Goal: Connect with others: Connect with other users

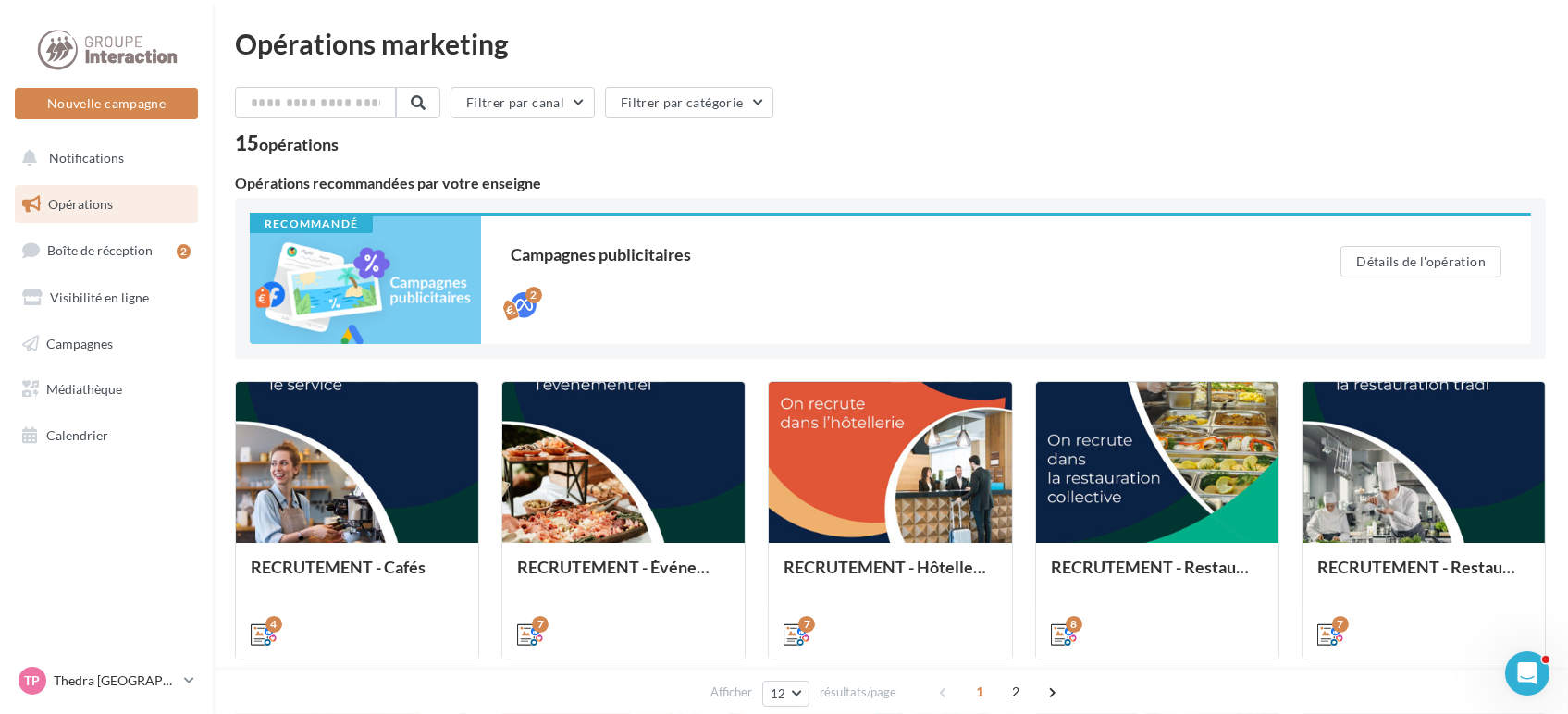
click at [1528, 673] on icon "Ouvrir le Messenger Intercom" at bounding box center [1526, 673] width 13 height 15
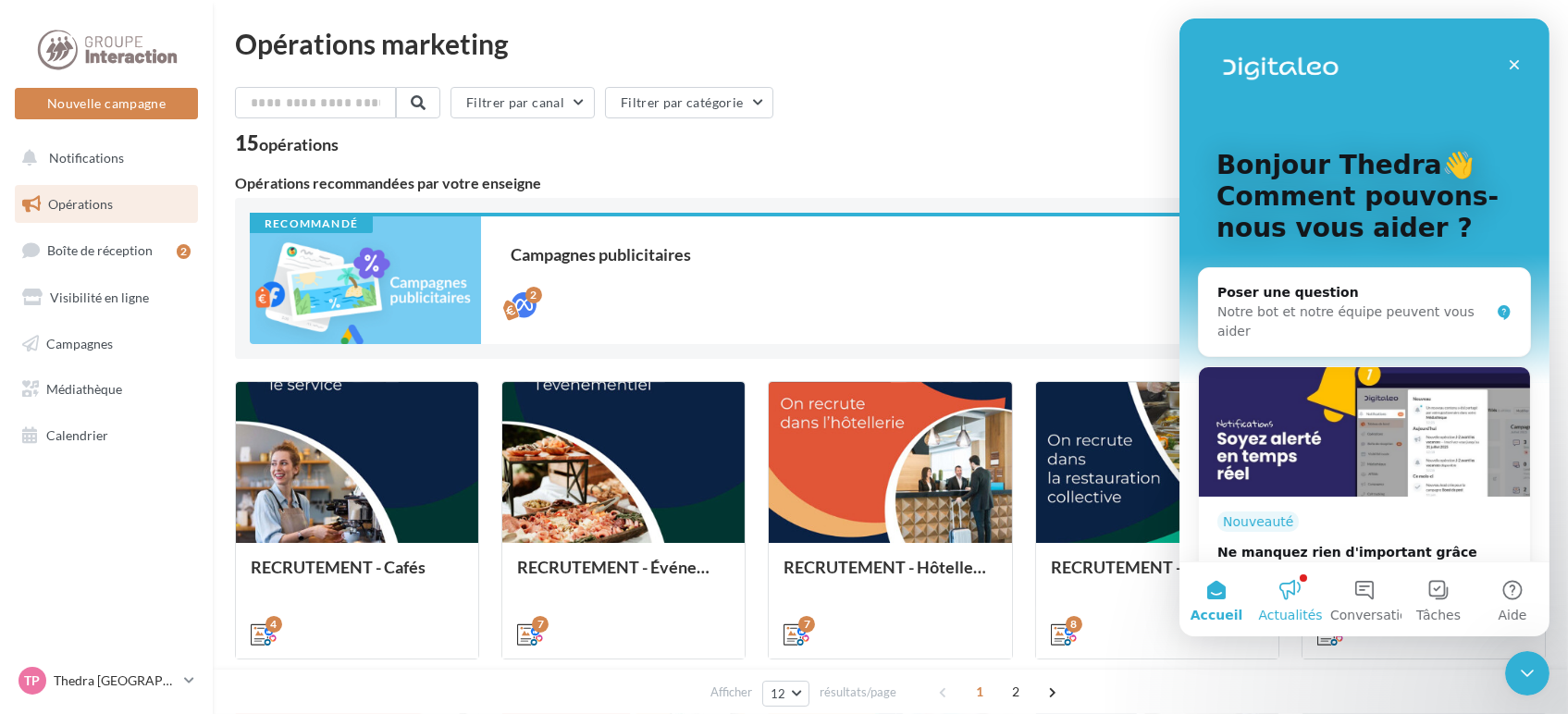
click at [1284, 595] on button "Actualités" at bounding box center [1289, 599] width 74 height 74
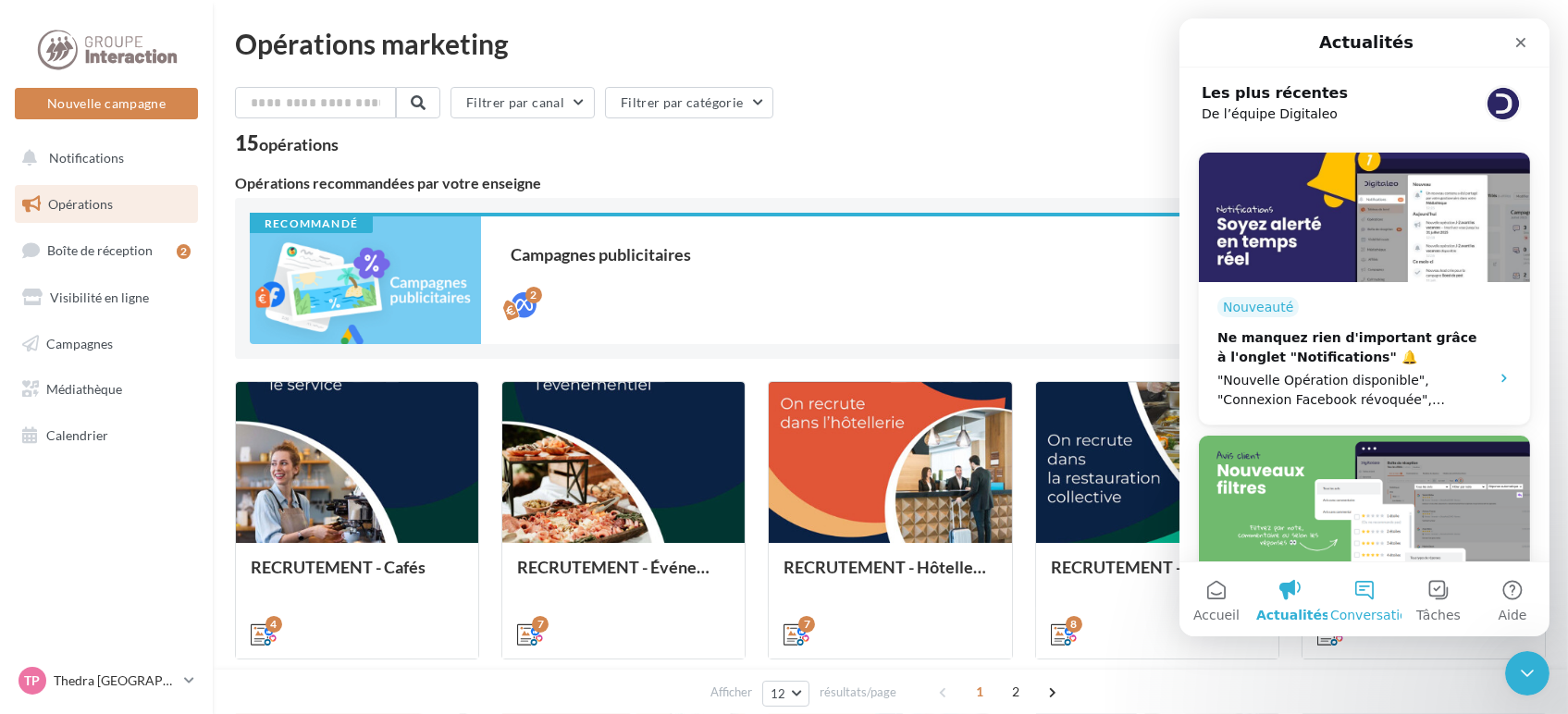
click at [1340, 592] on button "Conversations" at bounding box center [1363, 599] width 74 height 74
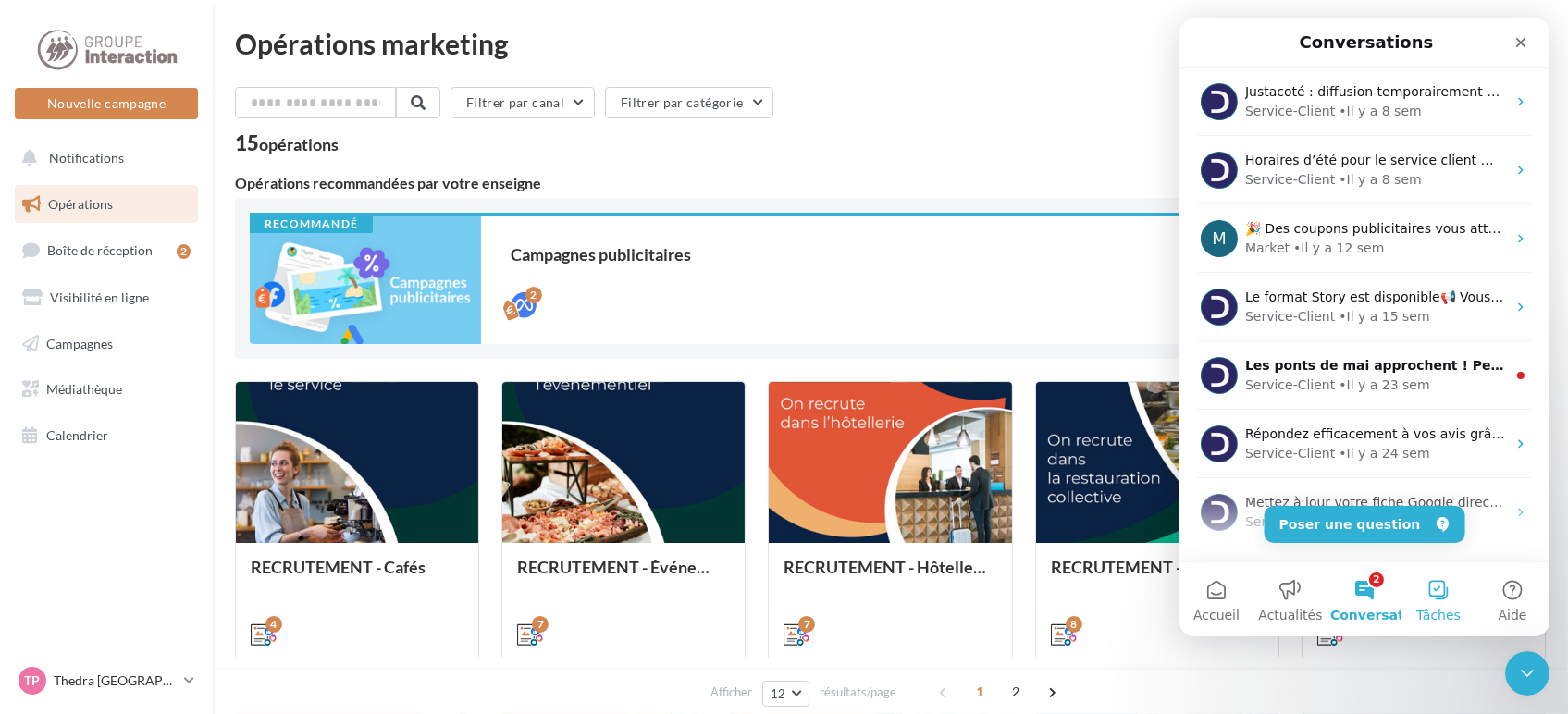
click at [1432, 587] on button "Tâches" at bounding box center [1437, 599] width 74 height 74
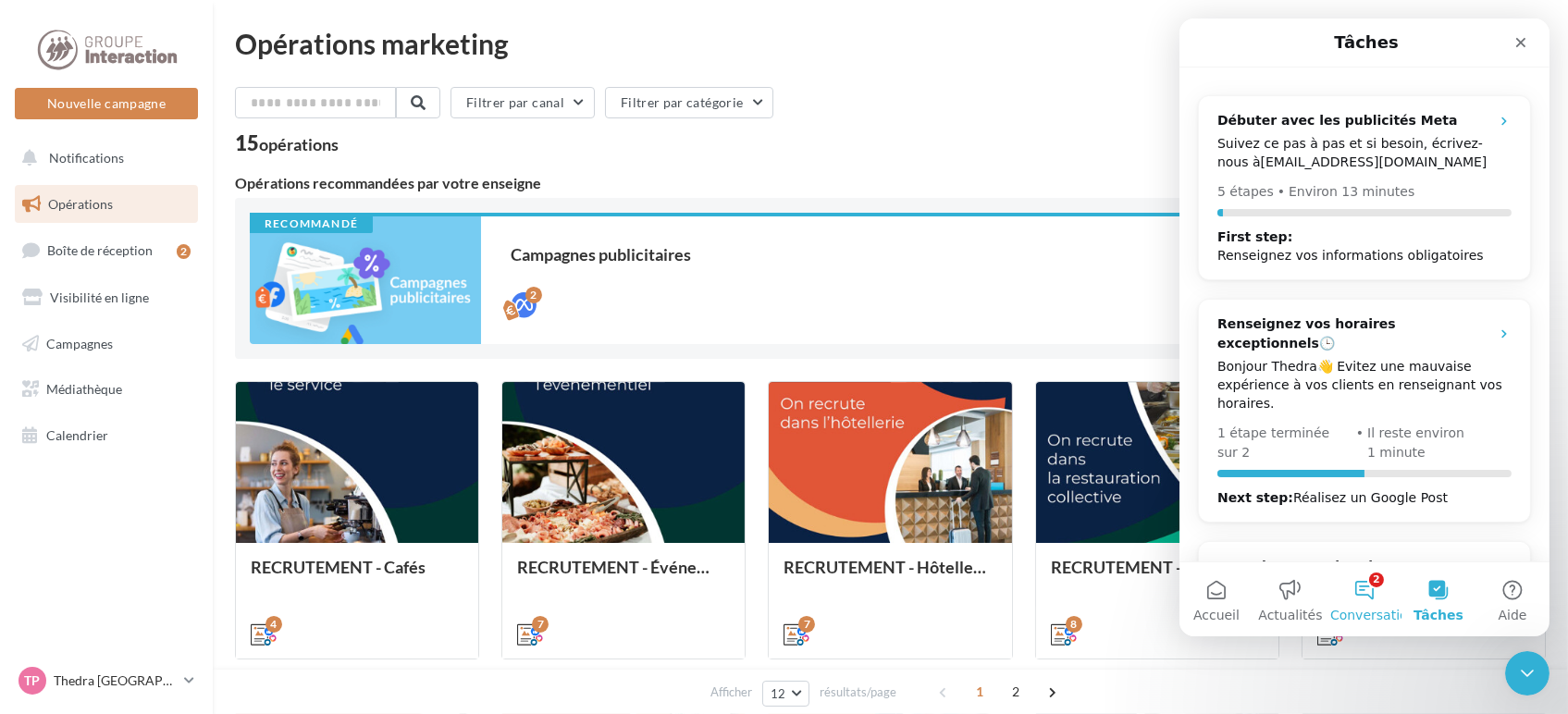
click at [1369, 593] on button "2 Conversations" at bounding box center [1363, 599] width 74 height 74
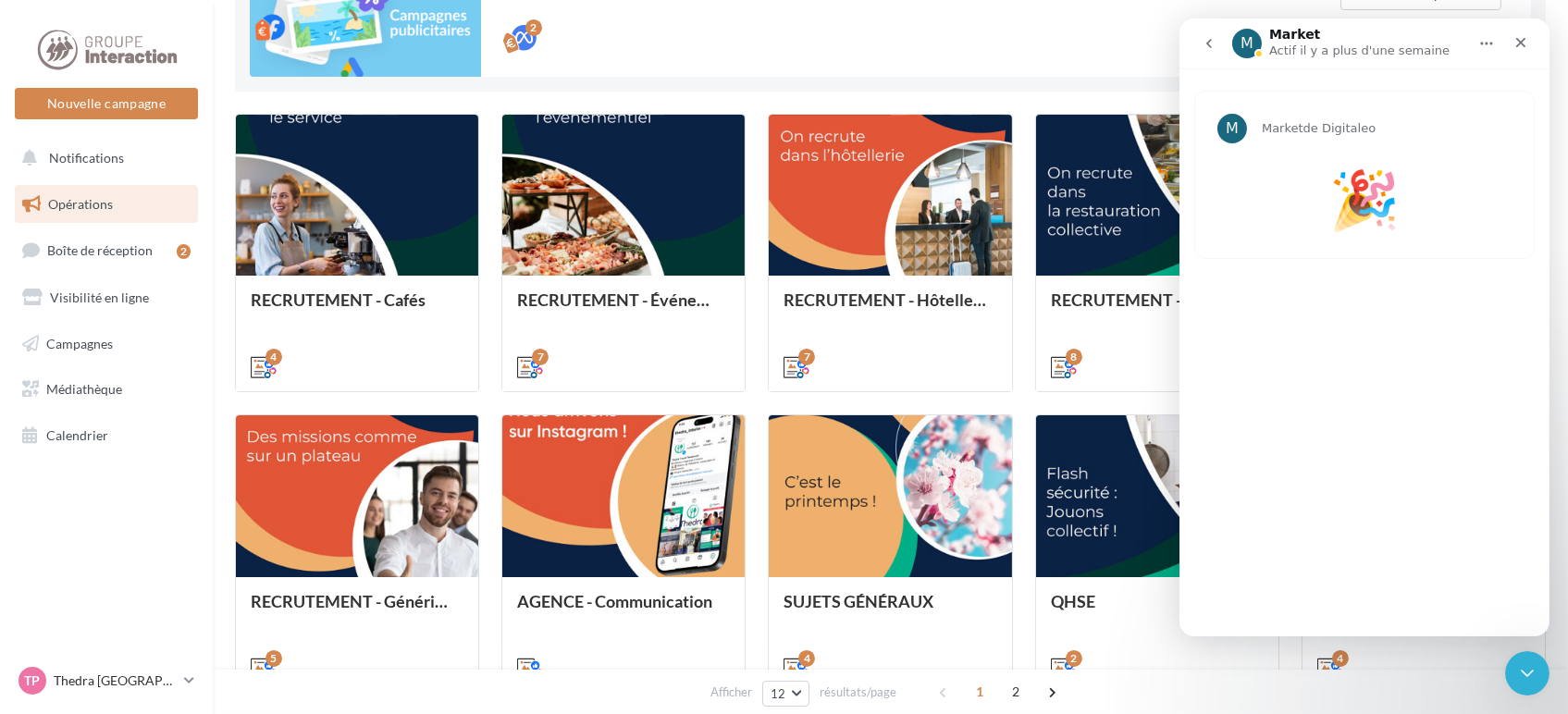
scroll to position [308, 0]
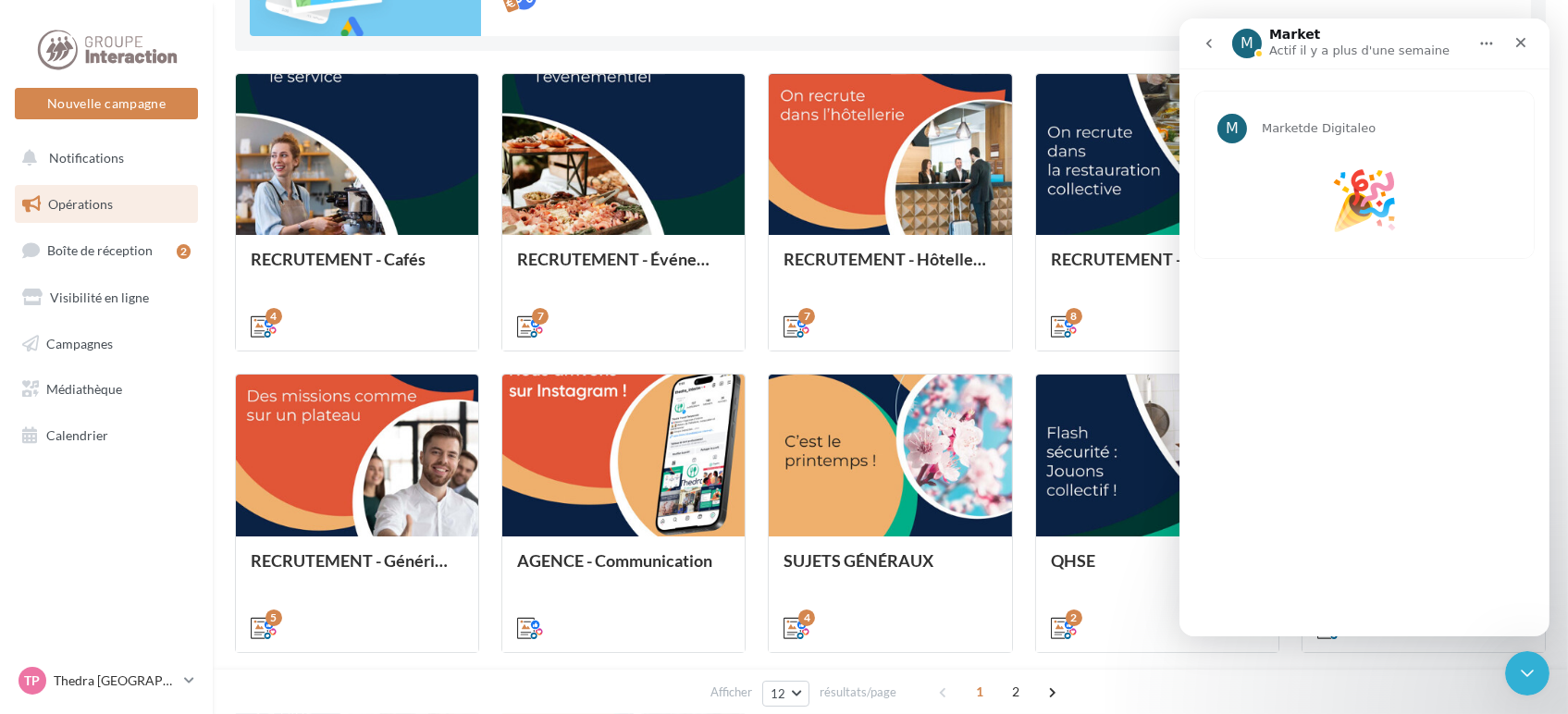
click at [1352, 187] on img "🎉" at bounding box center [1363, 201] width 67 height 67
click at [1293, 131] on span "Market" at bounding box center [1281, 128] width 41 height 14
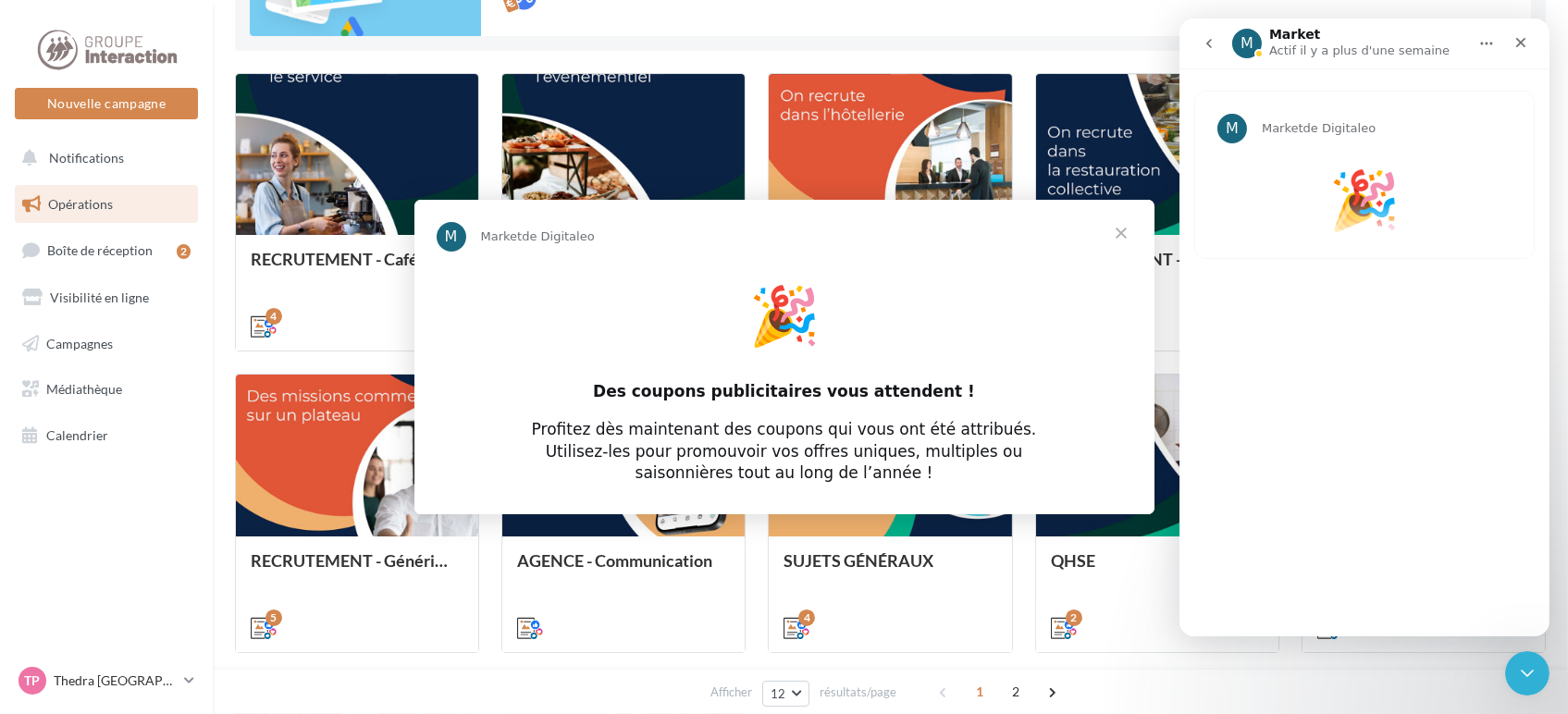
scroll to position [0, 0]
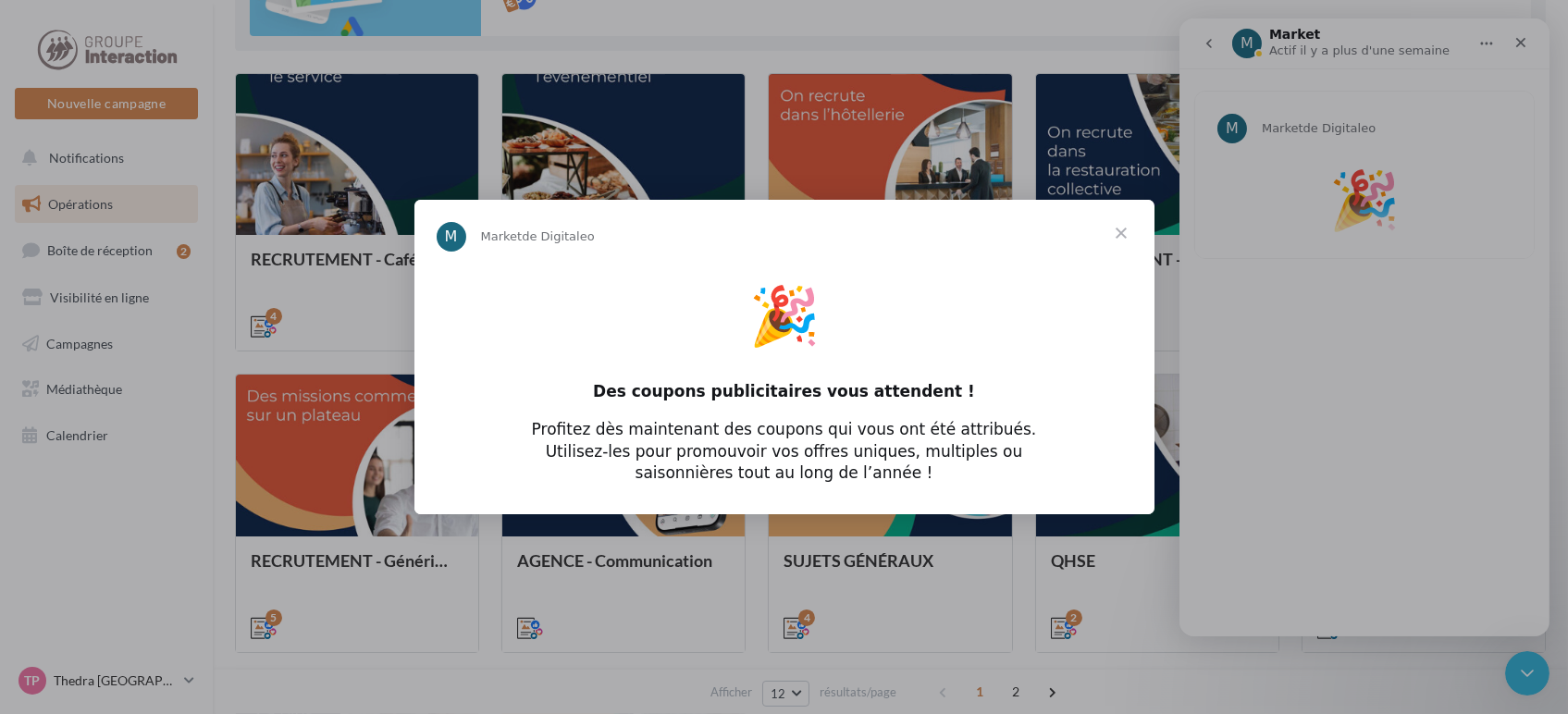
click at [1125, 240] on span "Fermer" at bounding box center [1121, 233] width 67 height 67
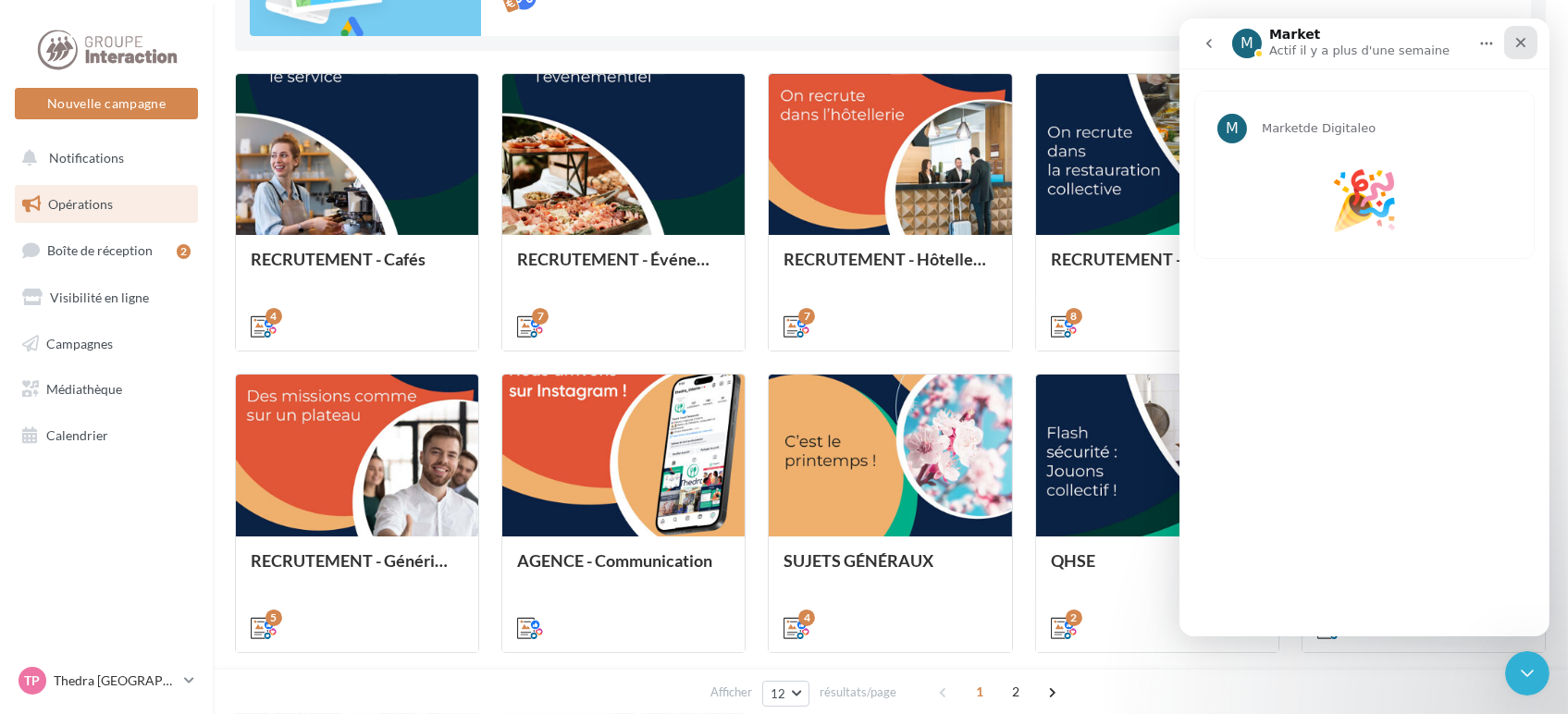
click at [1528, 46] on div "Fermer" at bounding box center [1519, 41] width 33 height 33
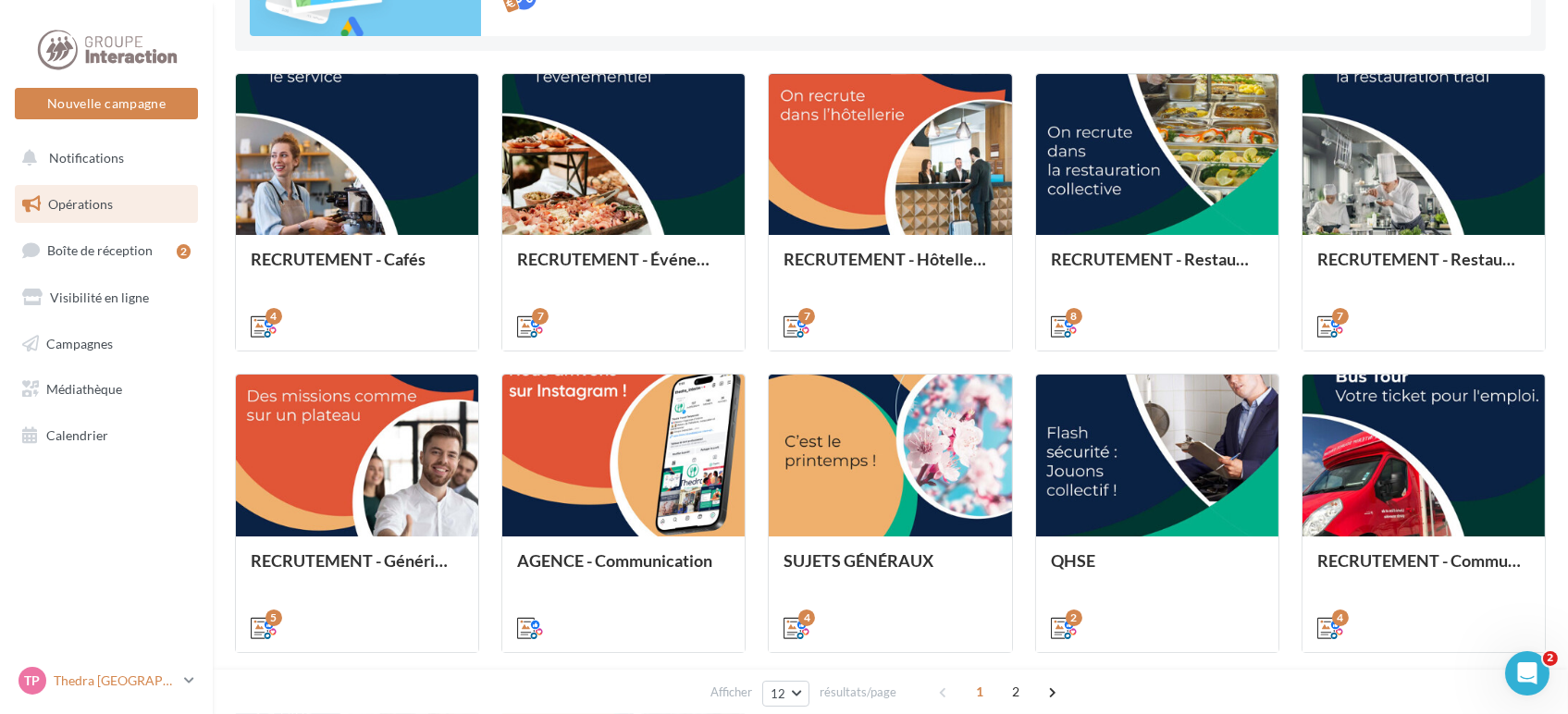
click at [103, 683] on p "Thedra [GEOGRAPHIC_DATA]" at bounding box center [115, 681] width 123 height 19
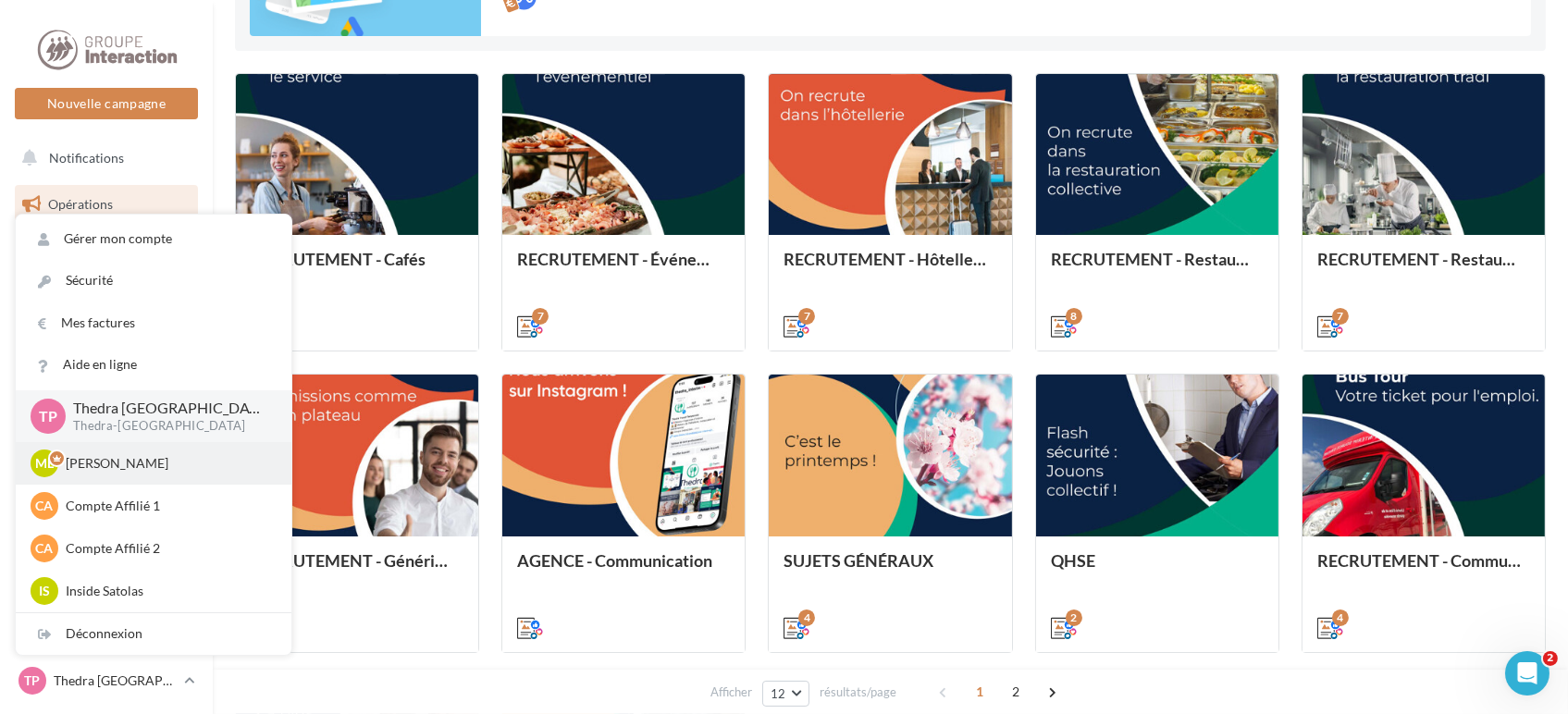
click at [131, 464] on p "[PERSON_NAME]" at bounding box center [168, 463] width 203 height 19
